Goal: Find specific page/section: Find specific page/section

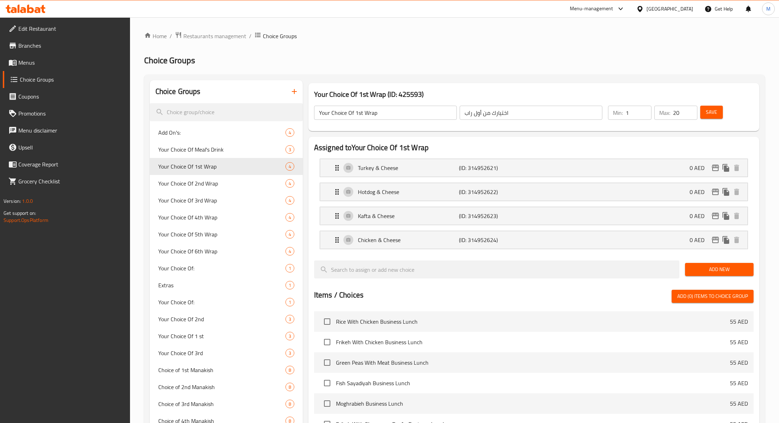
click at [221, 40] on span "Restaurants management" at bounding box center [214, 36] width 63 height 8
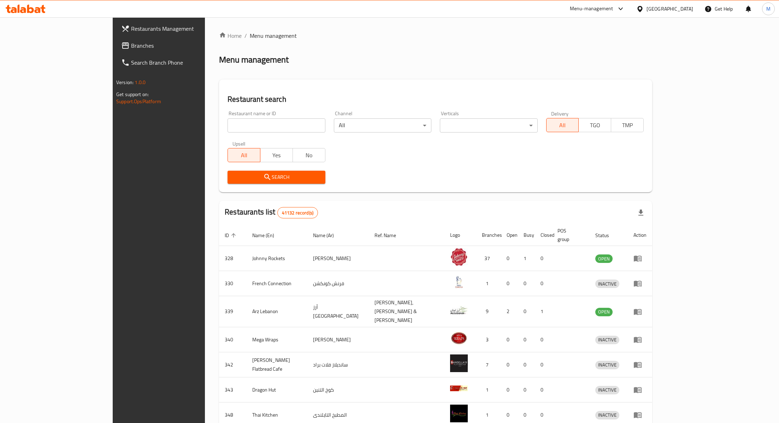
click at [227, 123] on input "search" at bounding box center [275, 125] width 97 height 14
type input "backyard"
click button "Search" at bounding box center [275, 177] width 97 height 13
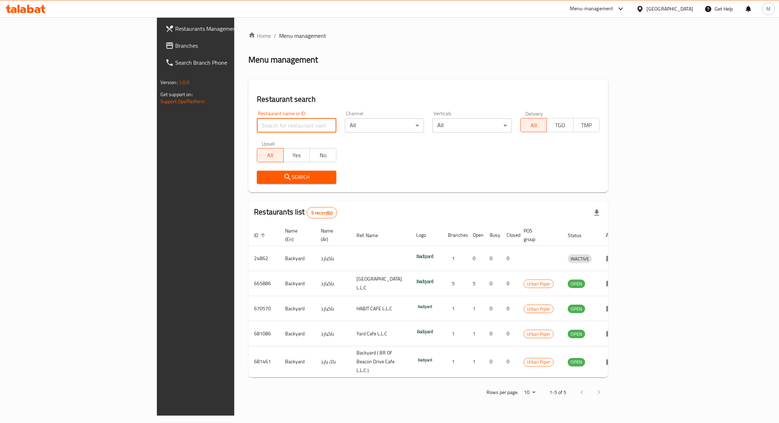
paste input "681086"
type input "681086"
click button "Search" at bounding box center [296, 177] width 79 height 13
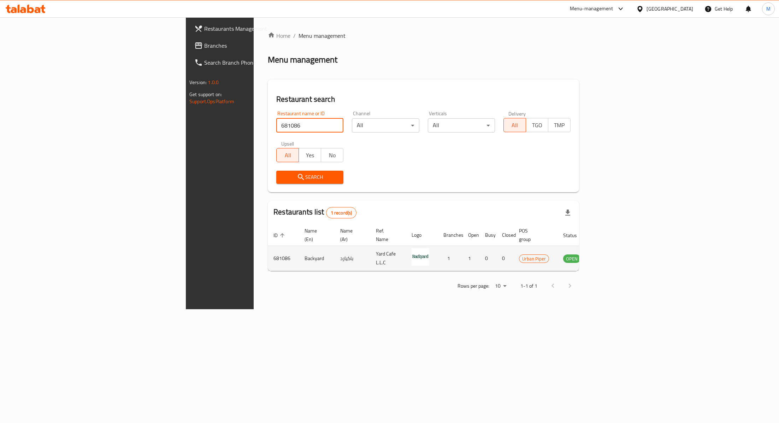
click at [608, 256] on icon "enhanced table" at bounding box center [604, 259] width 8 height 6
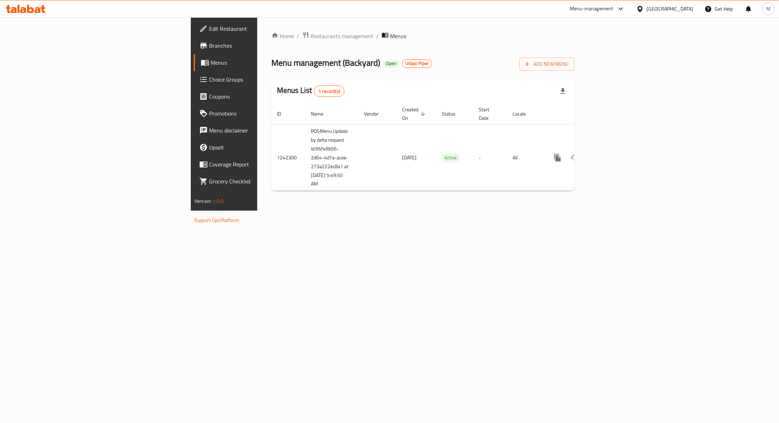
click at [209, 44] on span "Branches" at bounding box center [262, 45] width 106 height 8
